Goal: Task Accomplishment & Management: Manage account settings

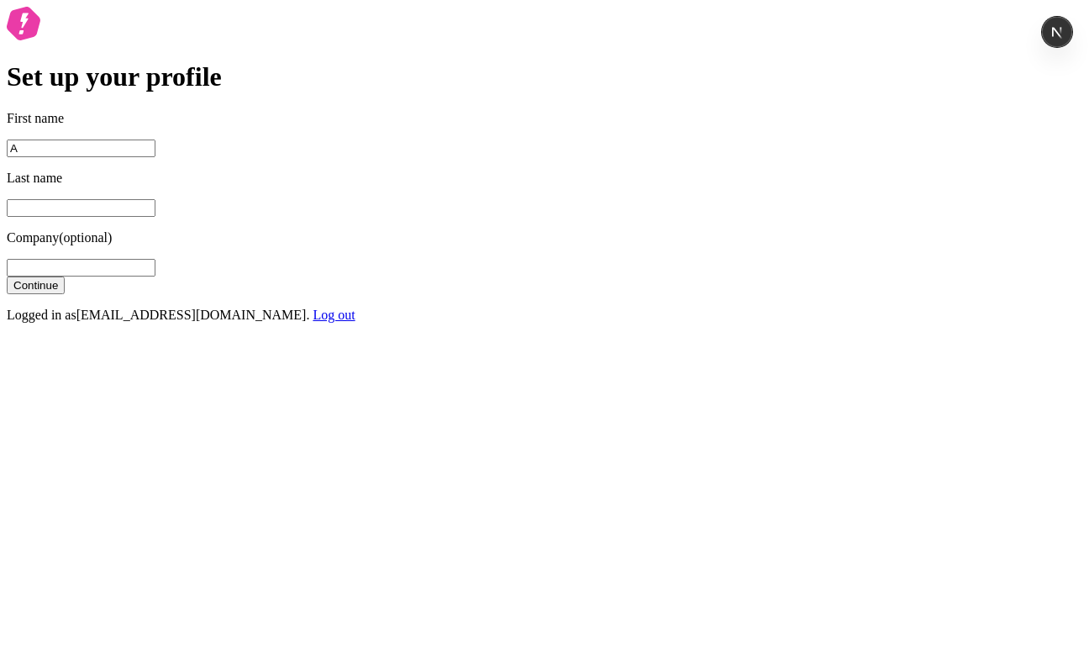
type input "A"
type input "F"
type input "G"
type input "S"
click at [7, 276] on button "Continue" at bounding box center [36, 285] width 58 height 18
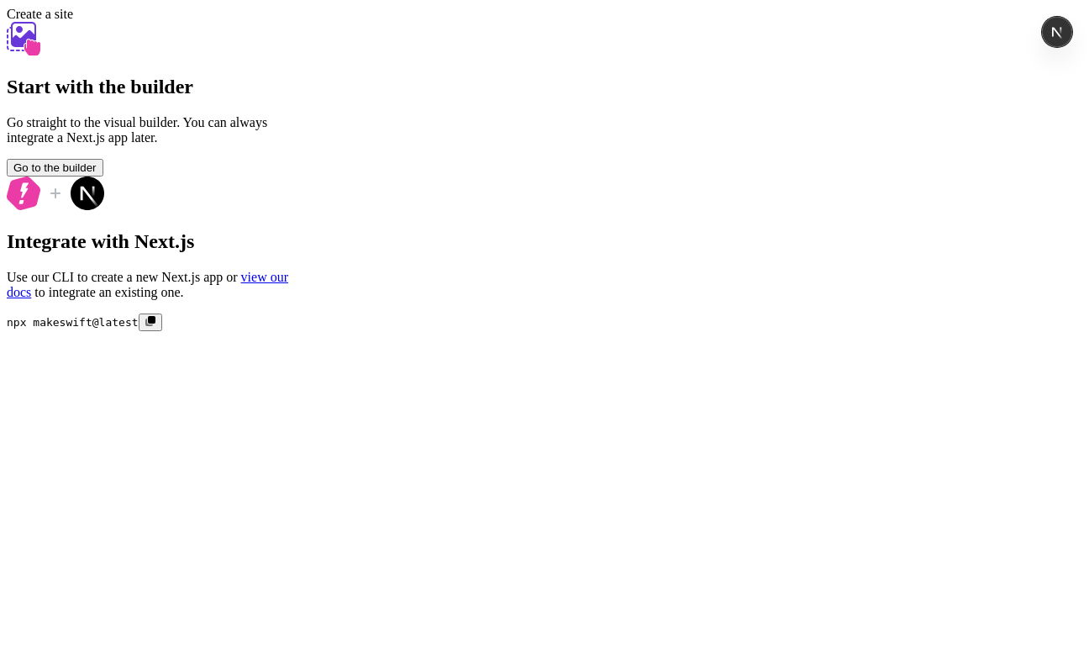
click at [103, 176] on button "Go to the builder" at bounding box center [55, 168] width 97 height 18
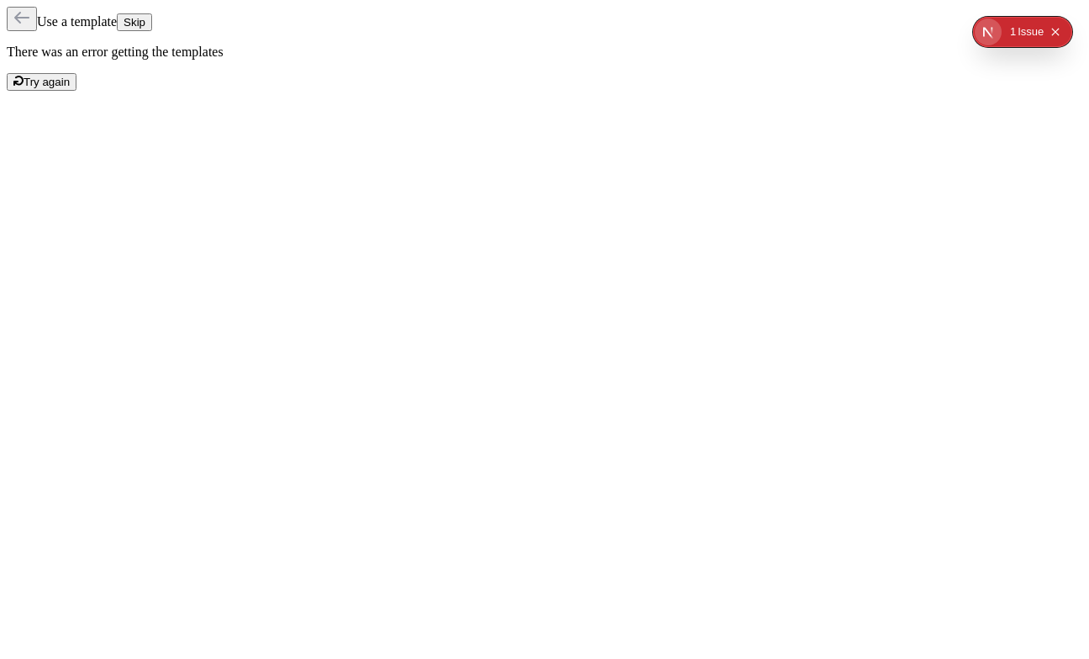
click at [152, 13] on button "Skip" at bounding box center [134, 22] width 35 height 18
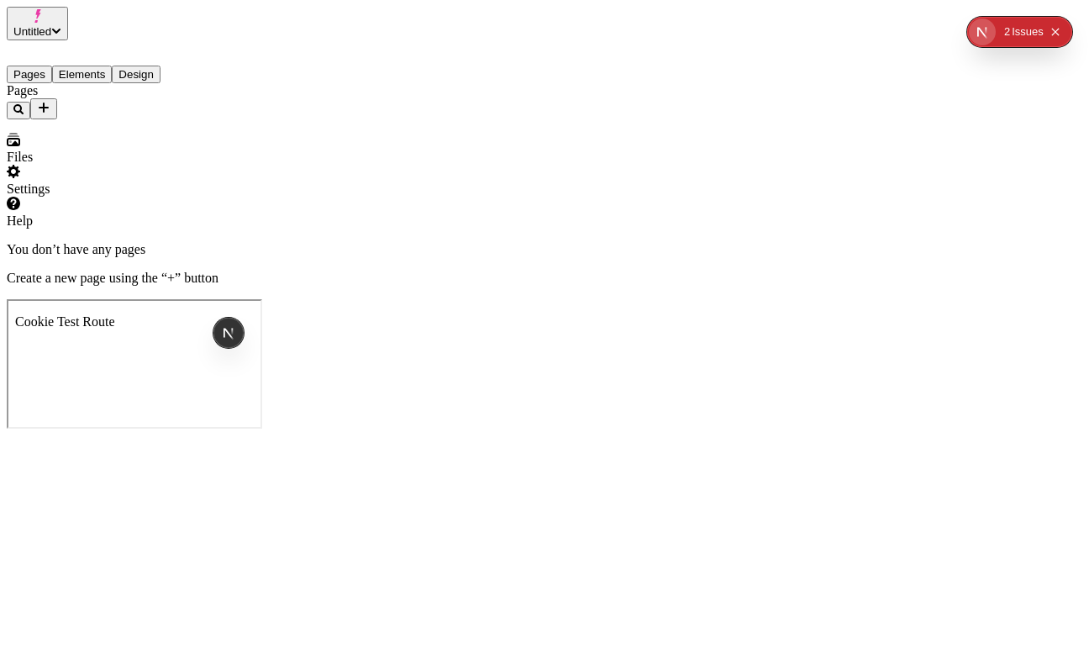
click at [50, 101] on icon "Add new" at bounding box center [43, 107] width 13 height 13
click at [241, 137] on span "Blank page" at bounding box center [227, 144] width 61 height 14
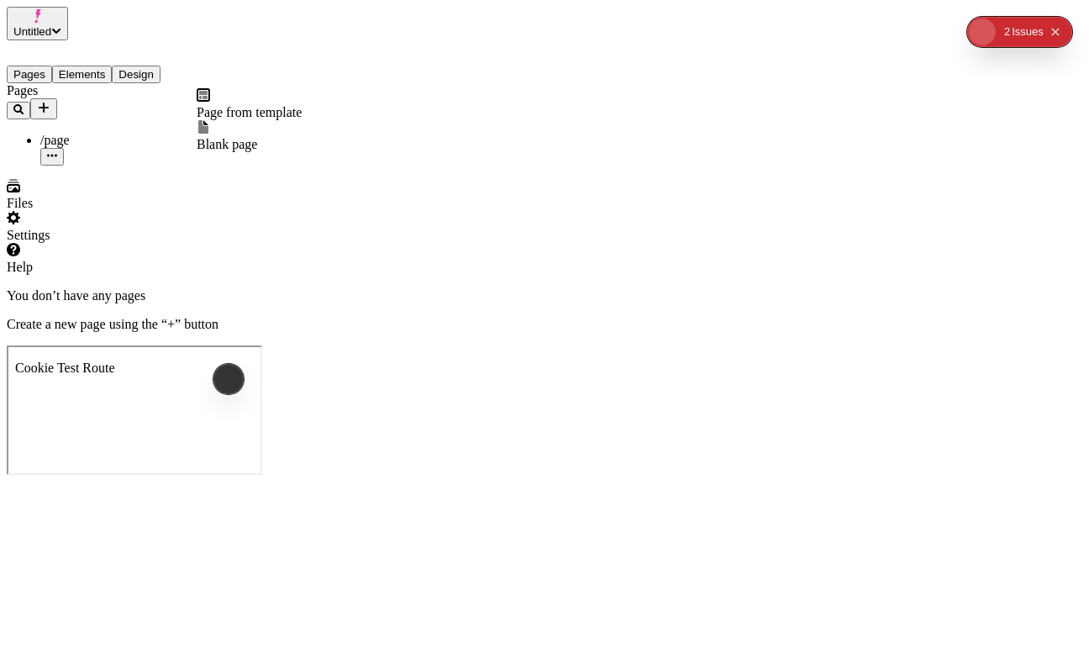
click at [50, 101] on icon "Add new" at bounding box center [43, 107] width 13 height 13
click at [235, 137] on span "Blank page" at bounding box center [227, 144] width 61 height 14
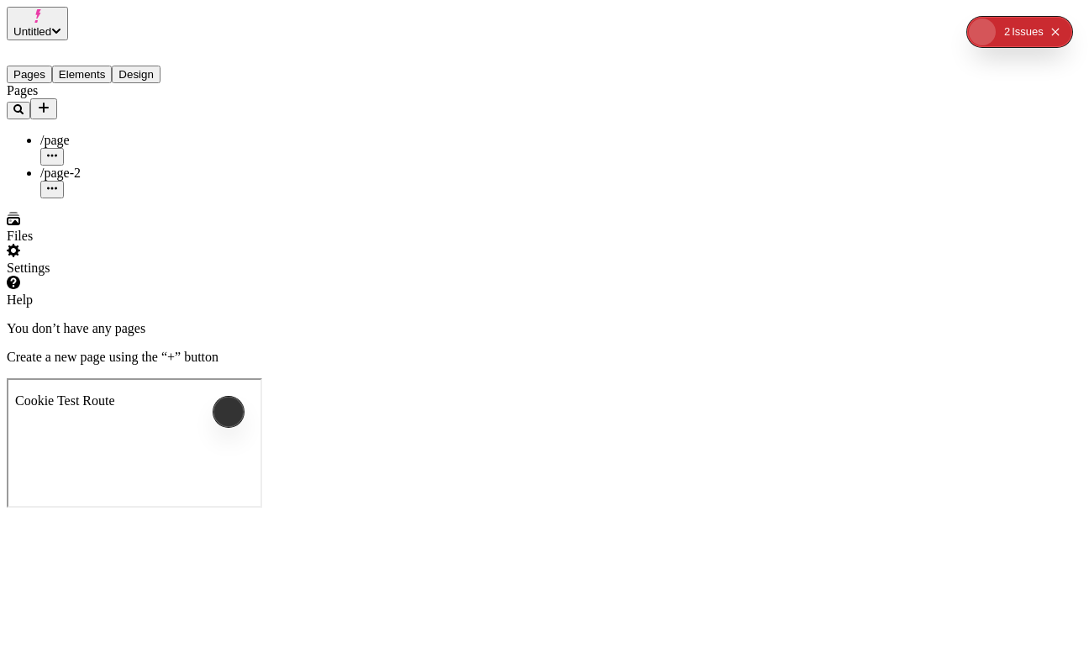
click at [61, 276] on div "Settings" at bounding box center [108, 268] width 202 height 15
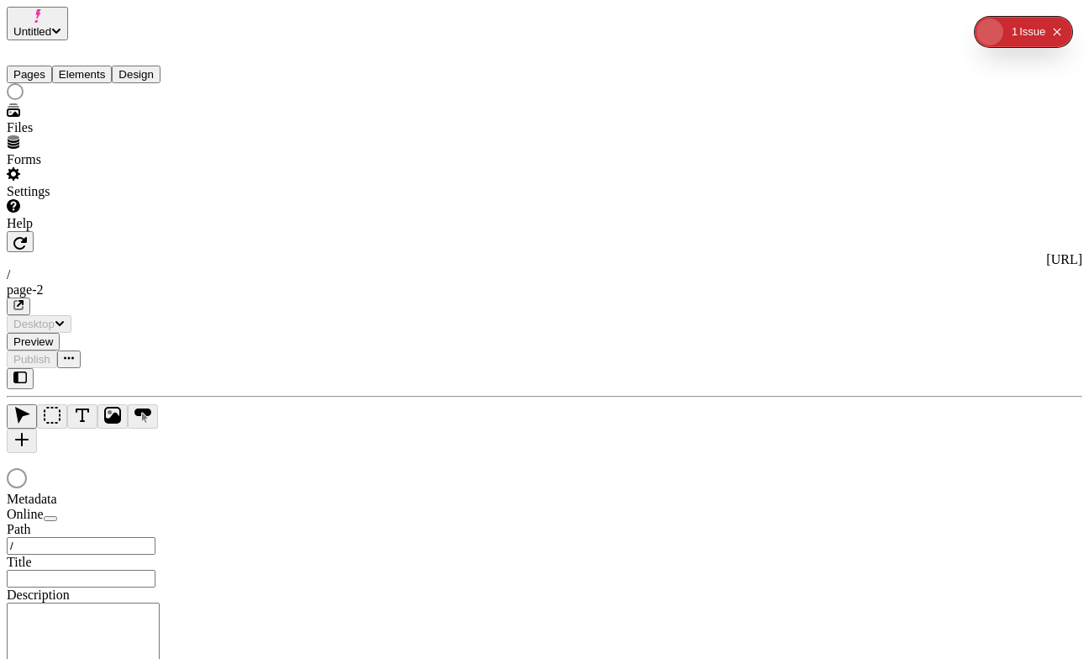
type input "/page-2"
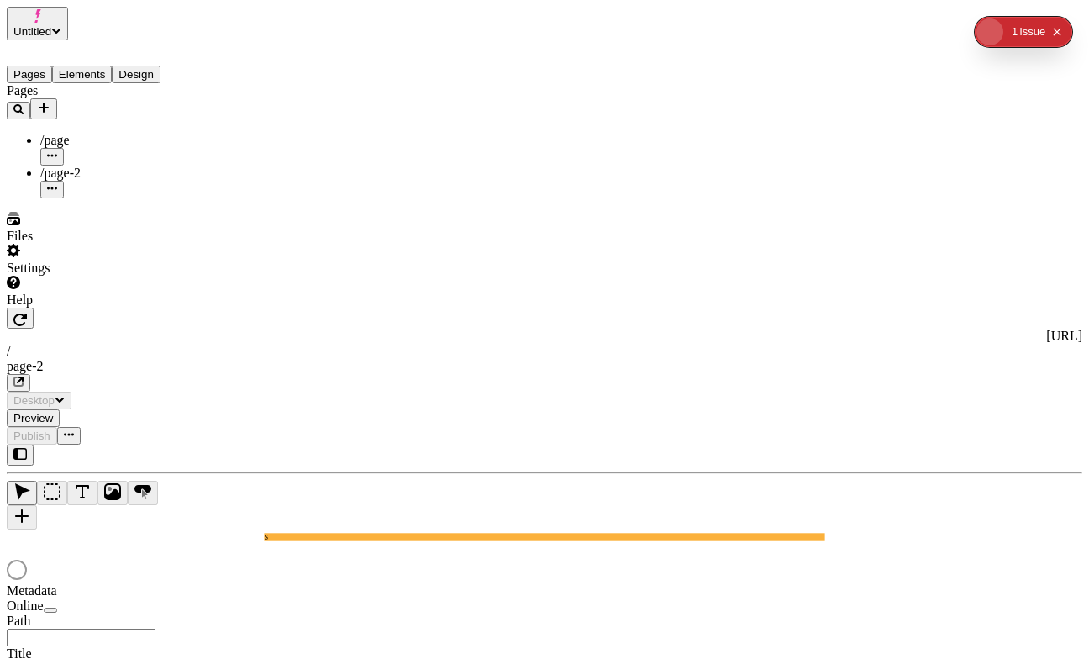
type input "/page-2"
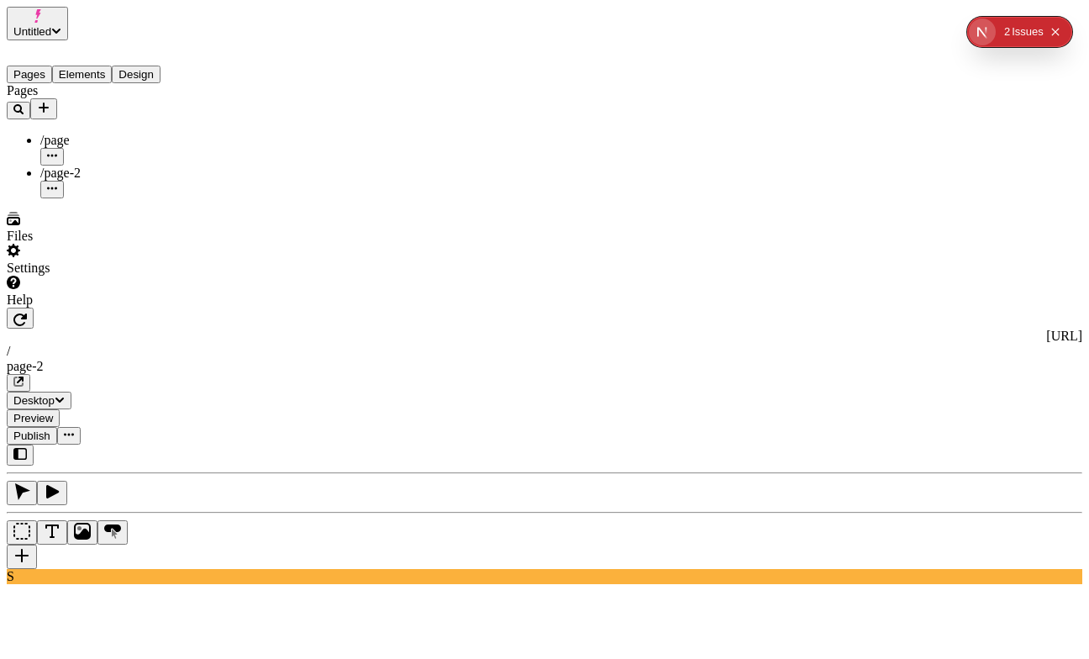
click at [77, 276] on div "Settings" at bounding box center [108, 260] width 202 height 32
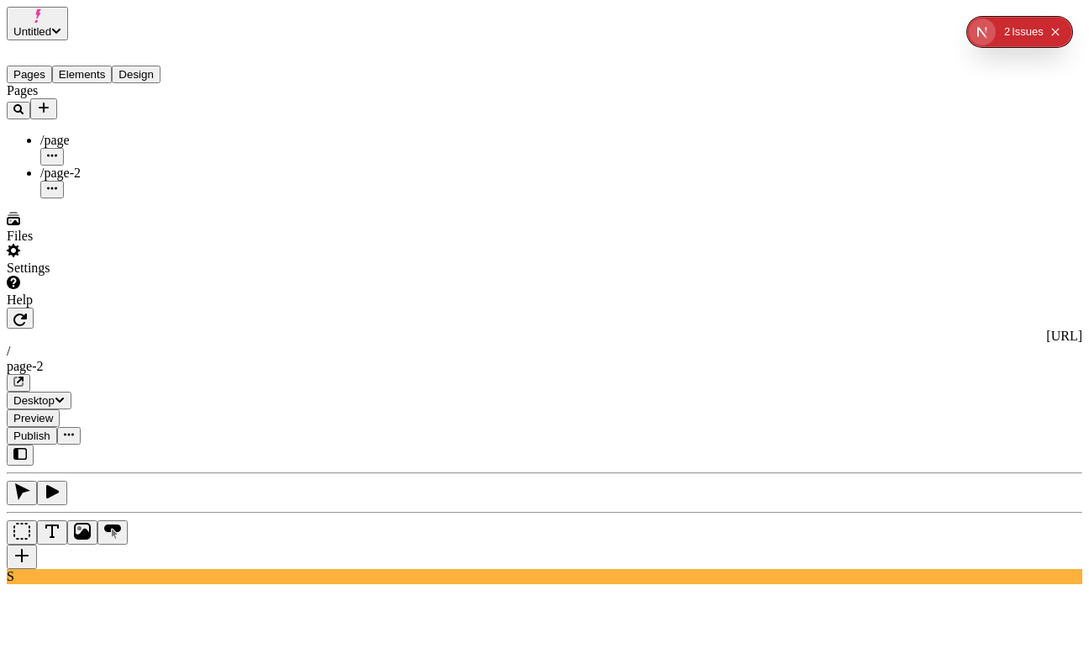
click at [51, 25] on span "Untitled" at bounding box center [32, 31] width 38 height 13
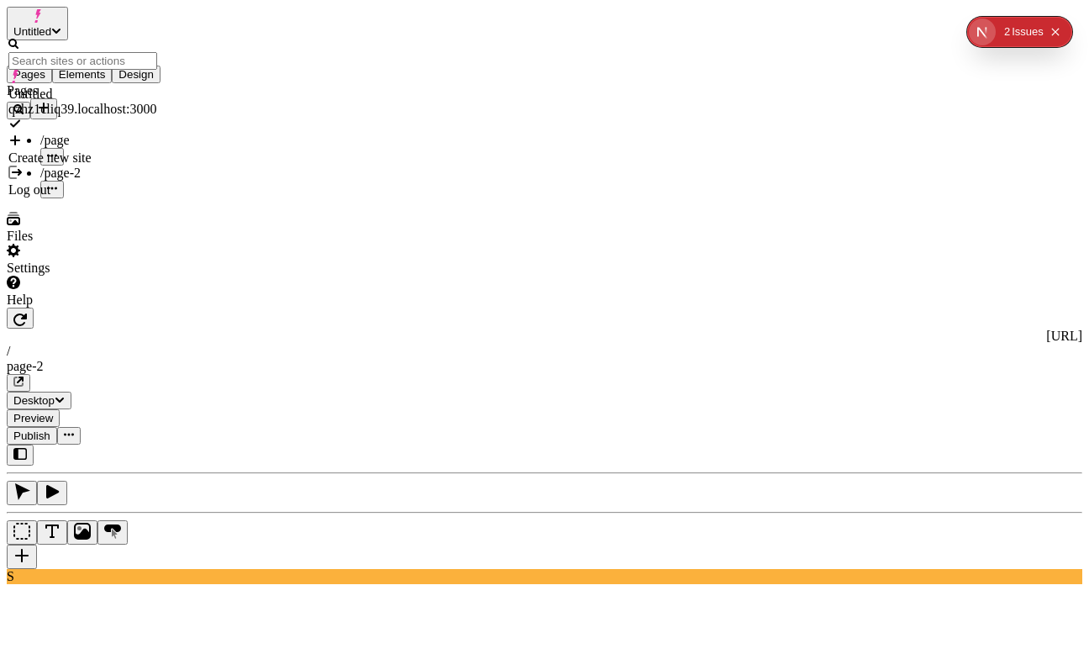
click at [137, 166] on div "Log out" at bounding box center [82, 182] width 149 height 32
